Goal: Check status: Check status

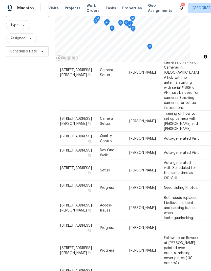
scroll to position [99, 1]
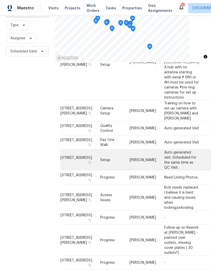
click at [73, 160] on span "[STREET_ADDRESS]" at bounding box center [76, 158] width 32 height 4
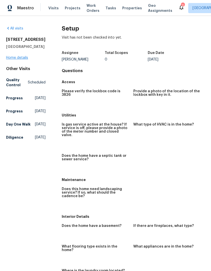
click at [15, 60] on link "Home details" at bounding box center [17, 58] width 22 height 4
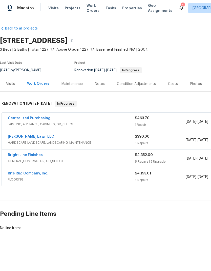
click at [9, 83] on div "Visits" at bounding box center [10, 84] width 9 height 5
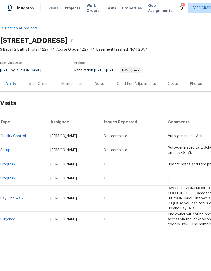
click at [51, 10] on span "Visits" at bounding box center [53, 8] width 10 height 5
